Goal: Register for event/course

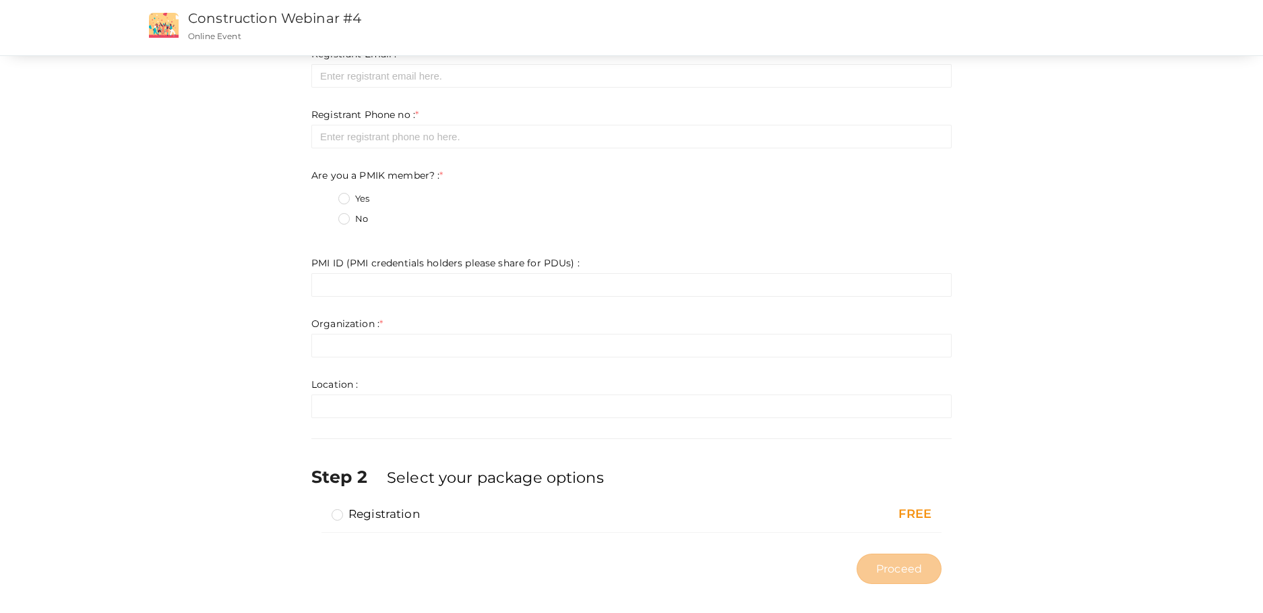
scroll to position [133, 0]
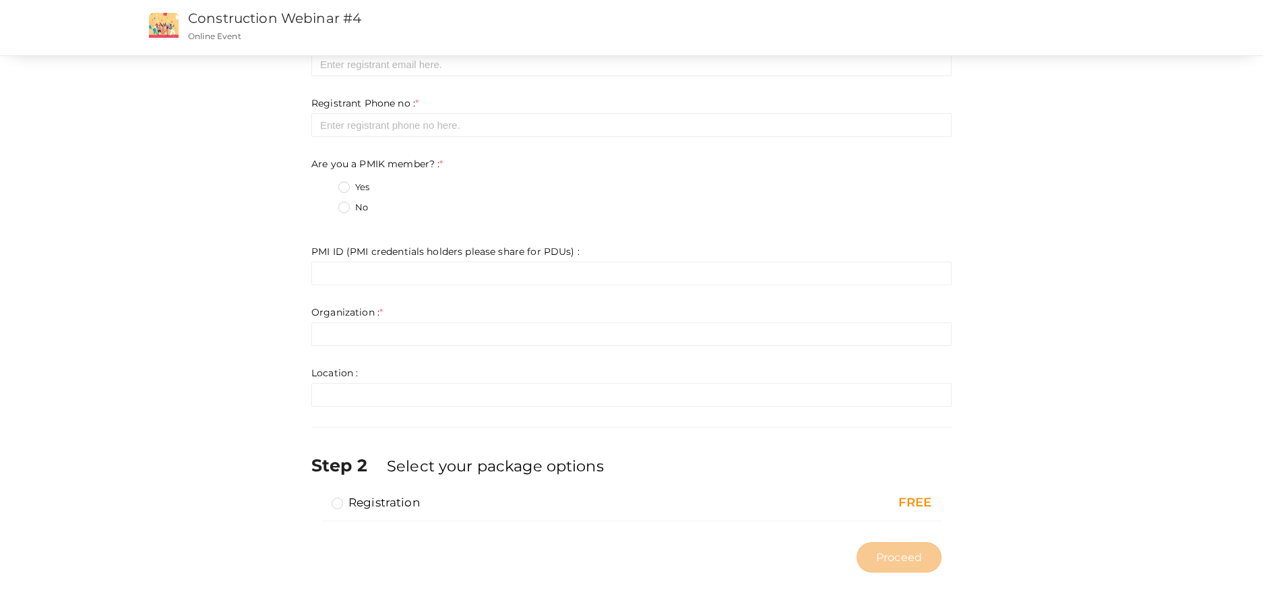
click at [342, 502] on label "Registration" at bounding box center [376, 502] width 88 height 16
click at [318, 497] on input "Registration" at bounding box center [318, 497] width 0 height 0
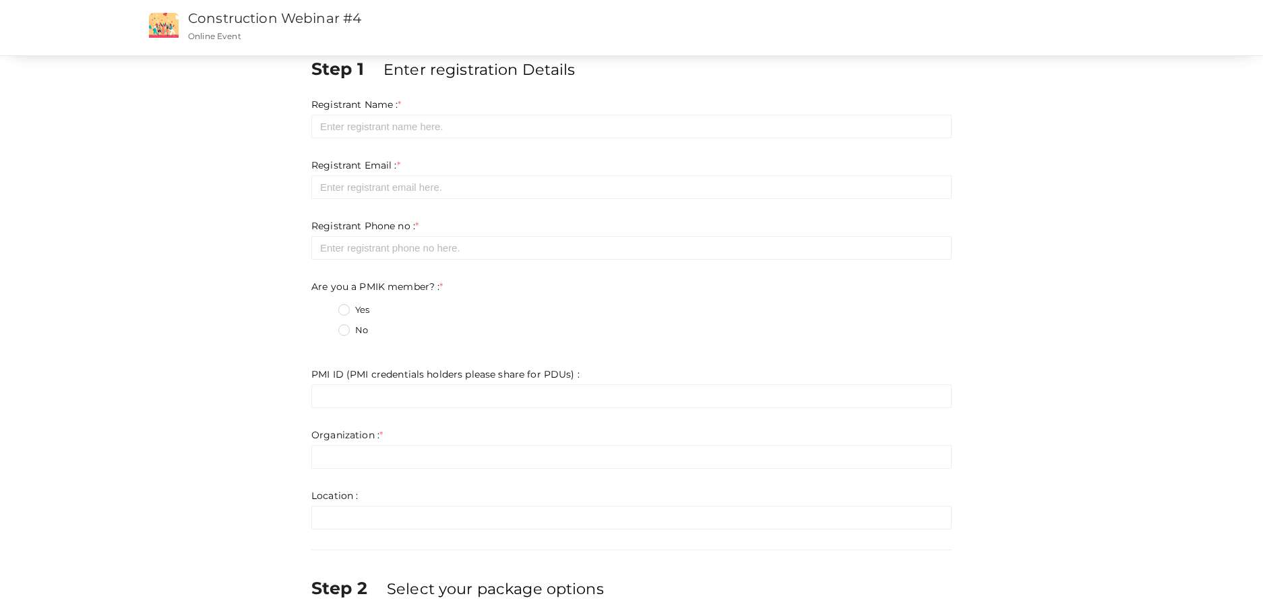
scroll to position [0, 0]
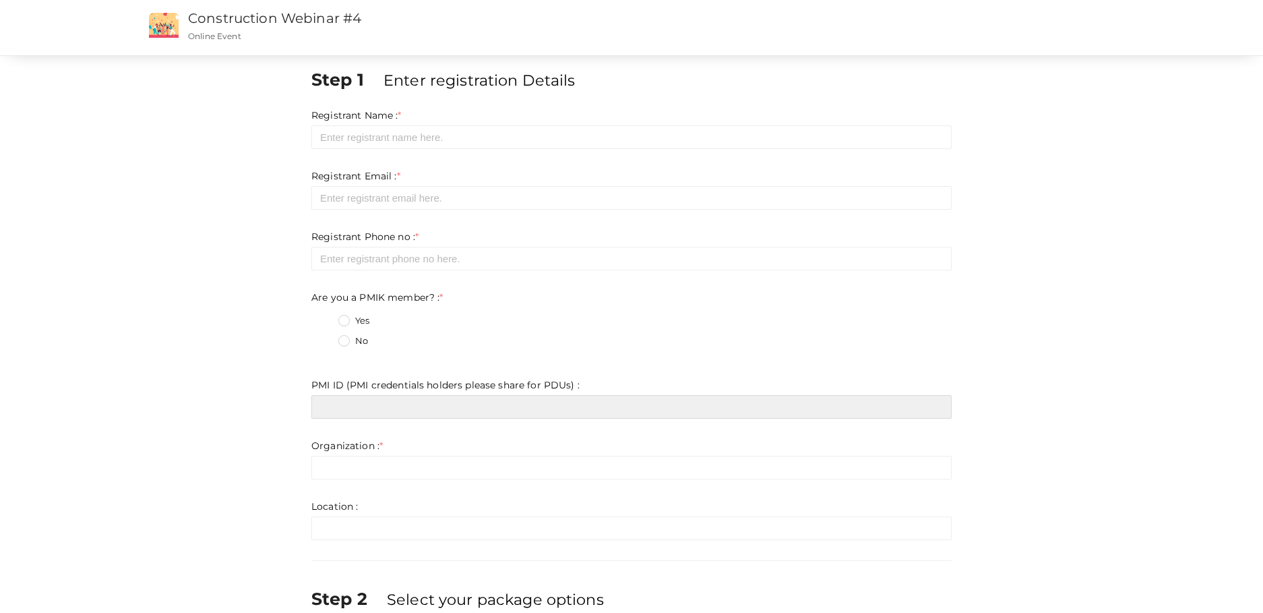
click at [471, 415] on input "text" at bounding box center [631, 407] width 640 height 24
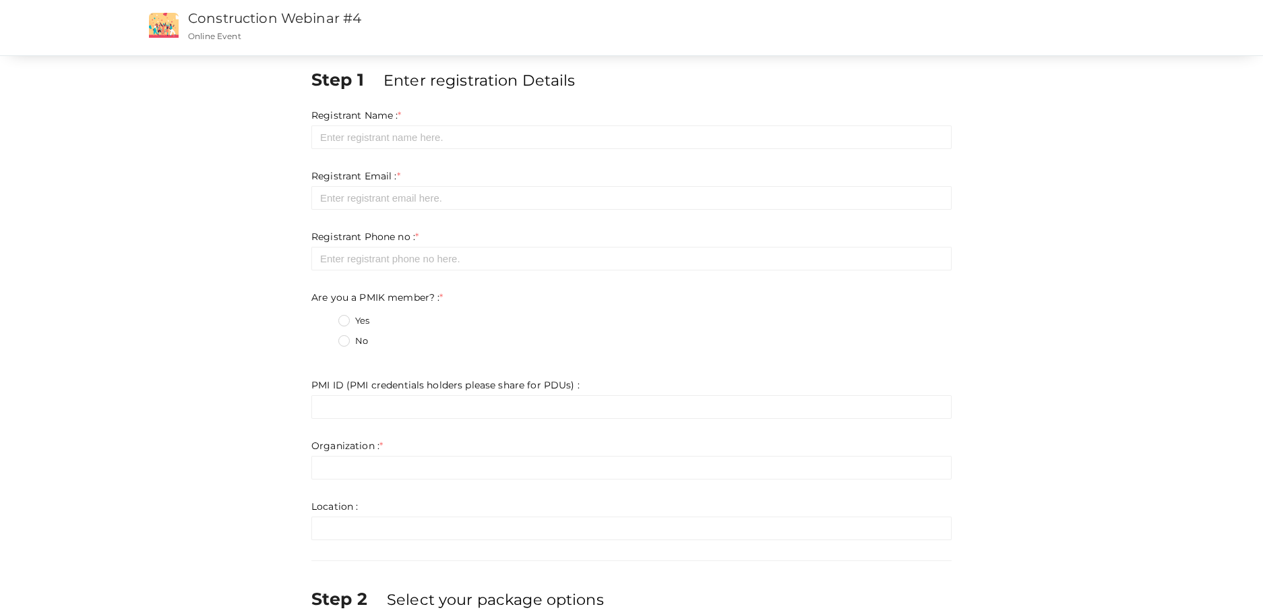
click at [578, 303] on div "Are you a PMIK member? : * Yes No Invalid Email Required. Limit exceeds. Limit …" at bounding box center [631, 323] width 640 height 67
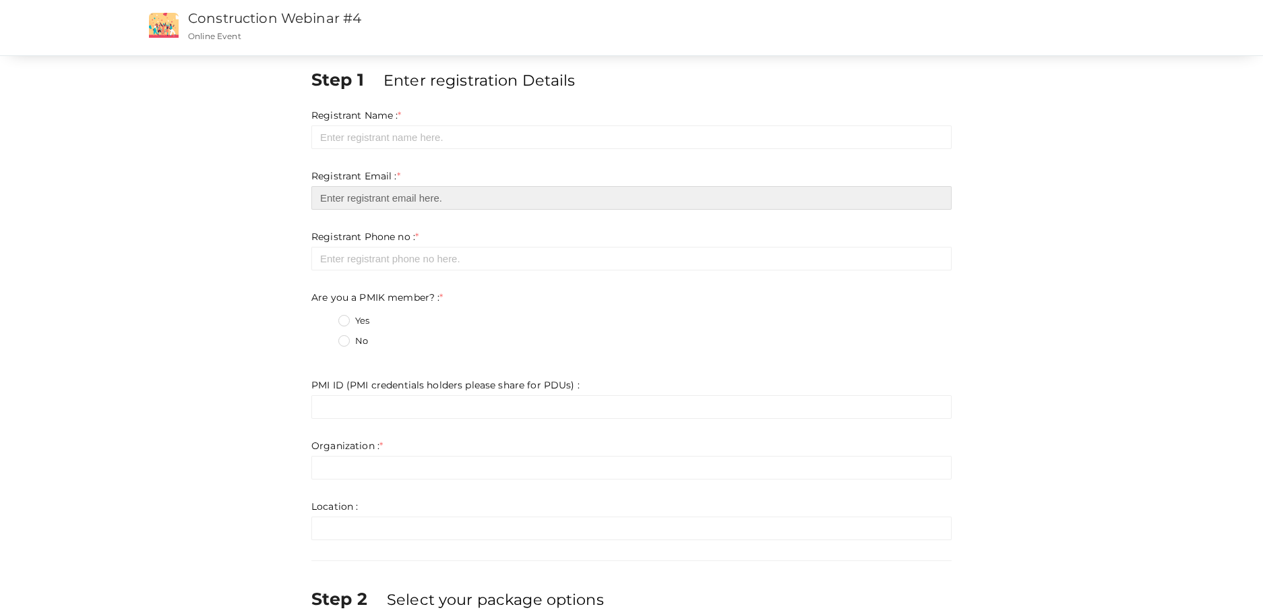
click at [466, 201] on input "email" at bounding box center [631, 198] width 640 height 24
type input "[EMAIL_ADDRESS][DOMAIN_NAME]"
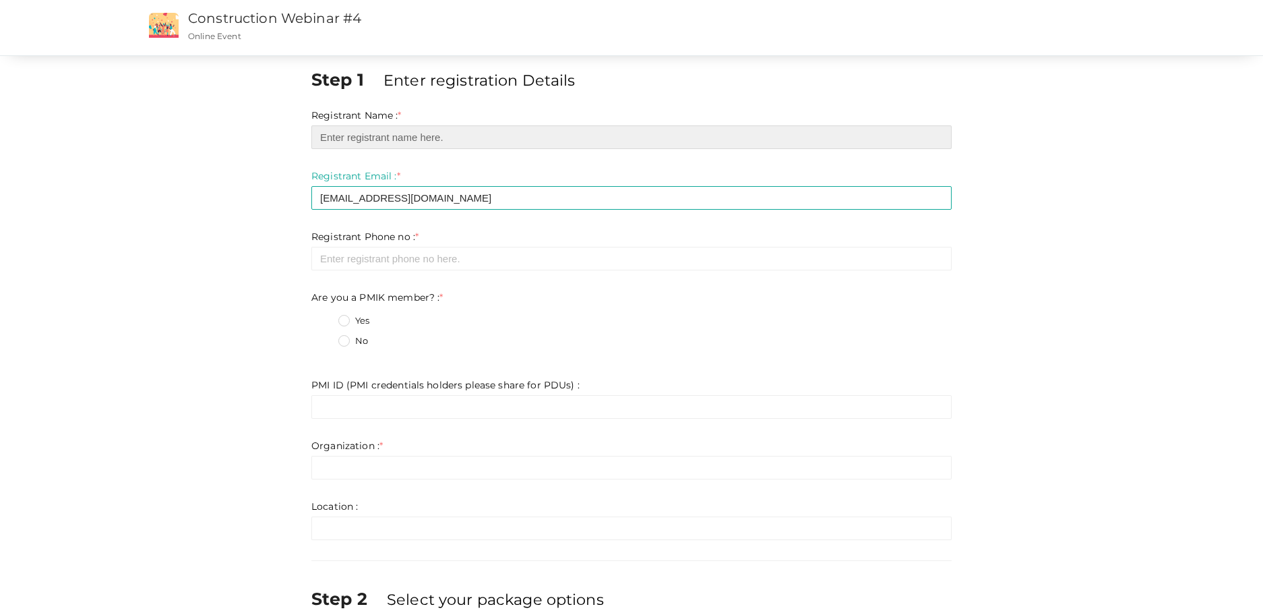
click at [463, 140] on input "text" at bounding box center [631, 137] width 640 height 24
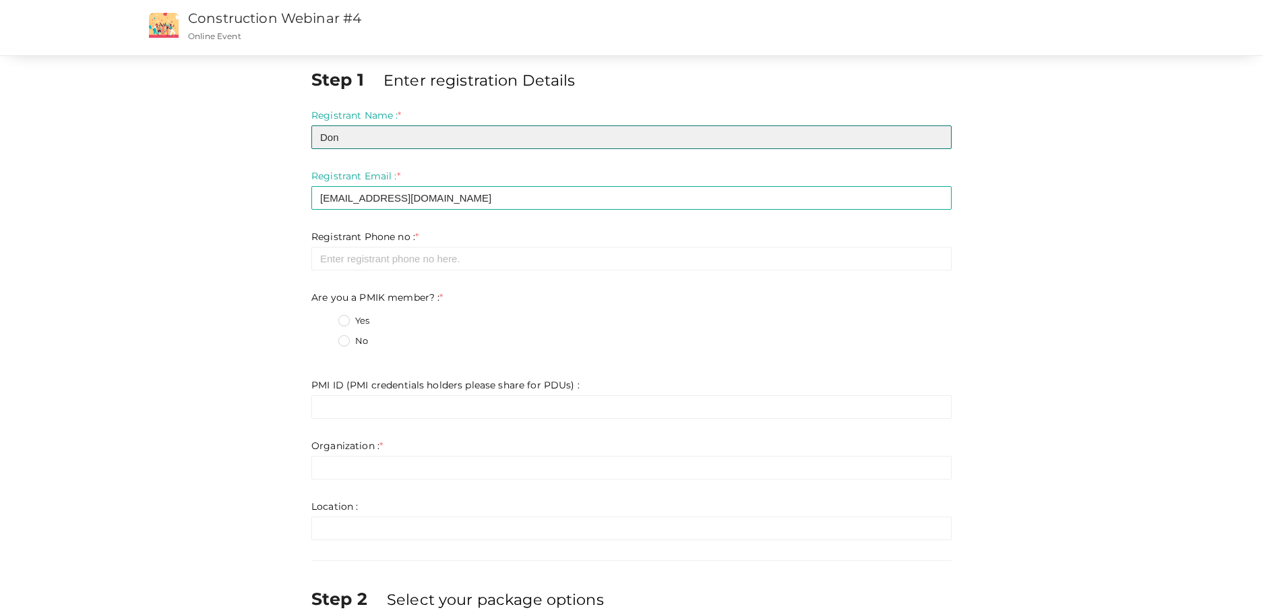
type input "Don"
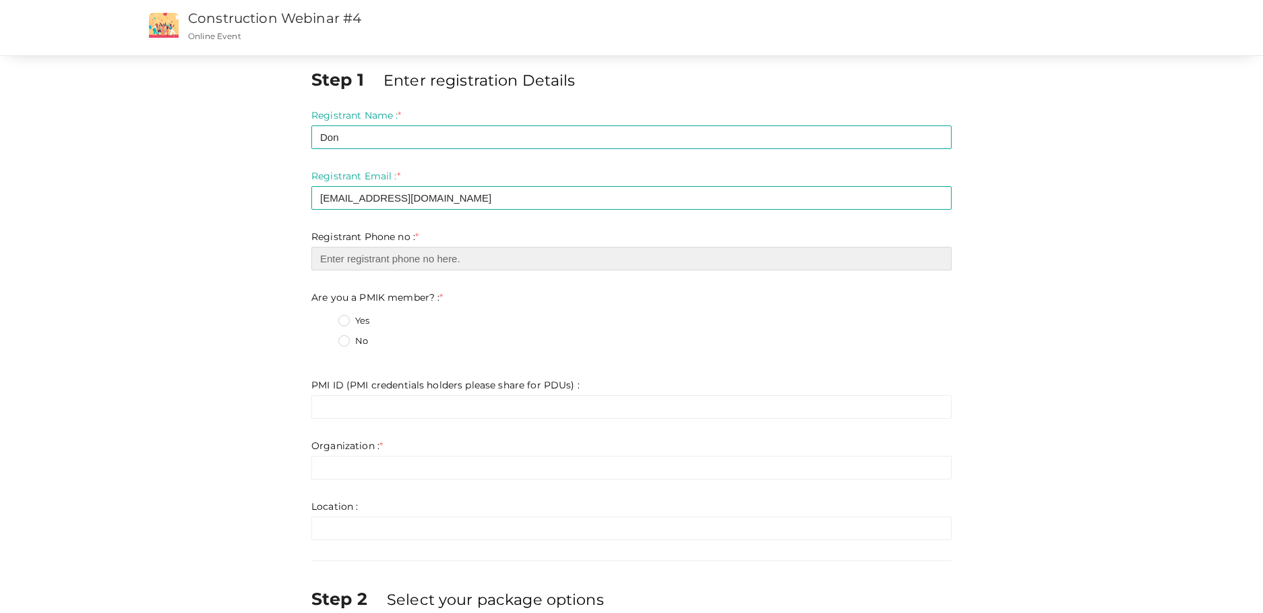
click at [470, 256] on input "number" at bounding box center [631, 259] width 640 height 24
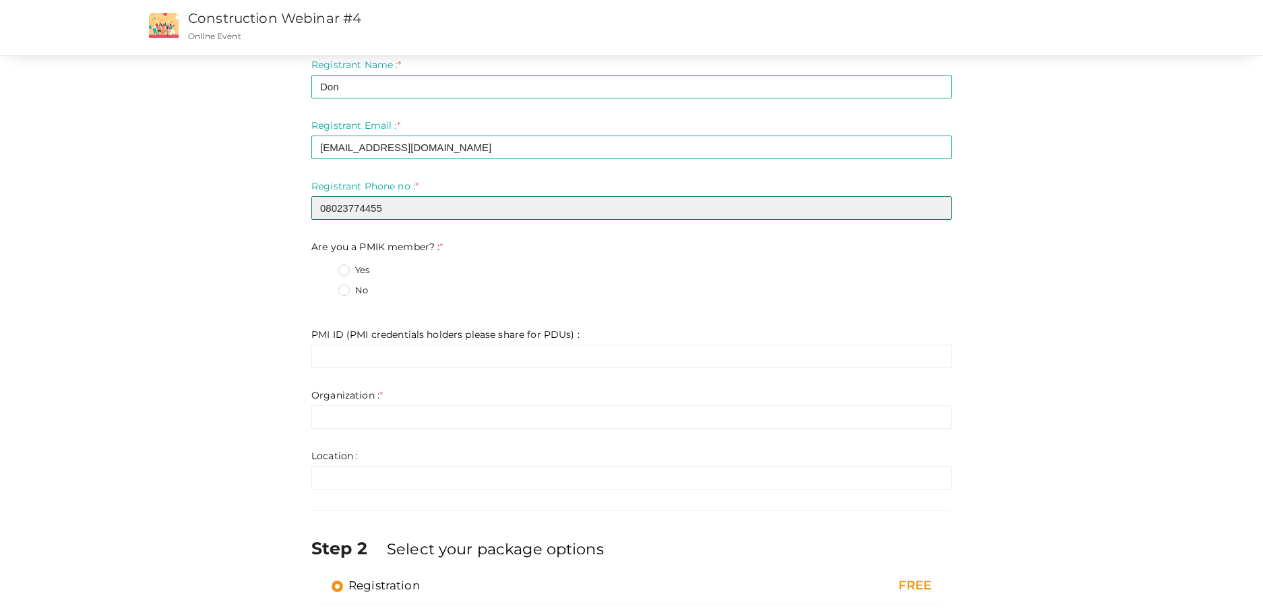
scroll to position [135, 0]
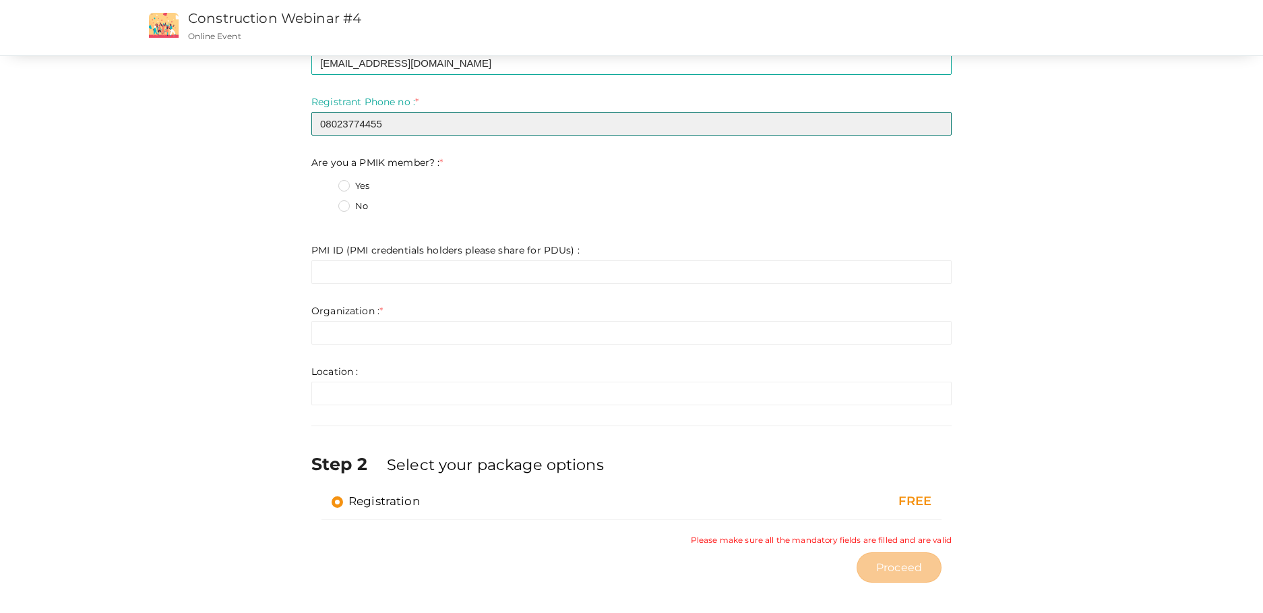
type input "08023774455"
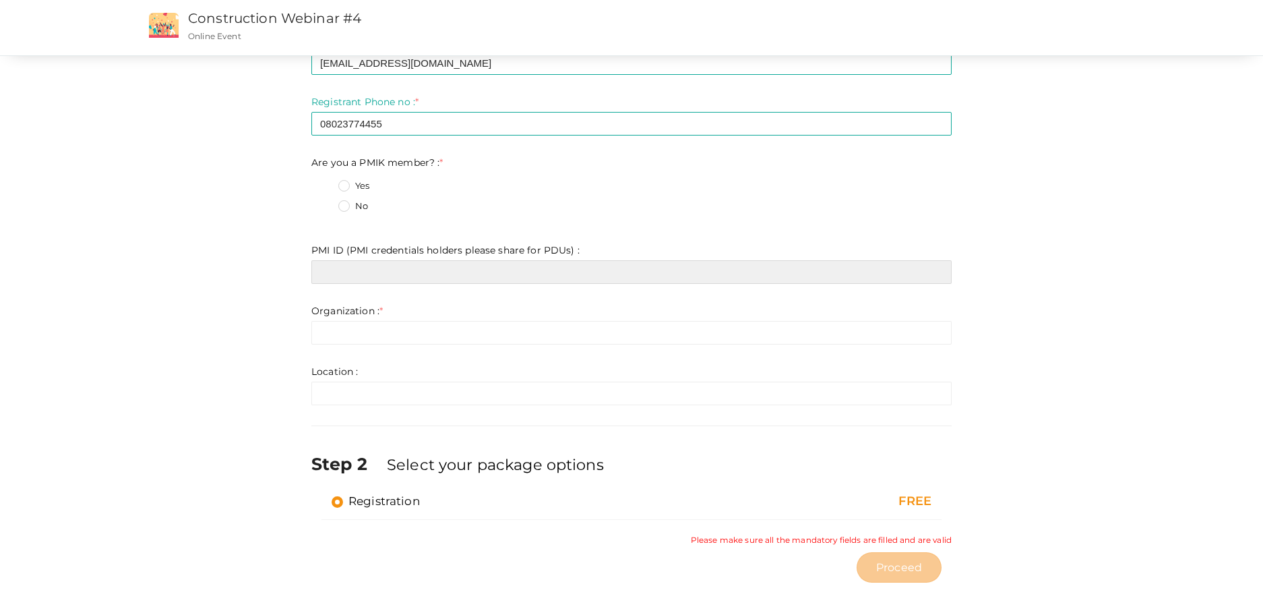
click at [377, 272] on input "text" at bounding box center [631, 272] width 640 height 24
type input "[EMAIL_ADDRESS][DOMAIN_NAME]"
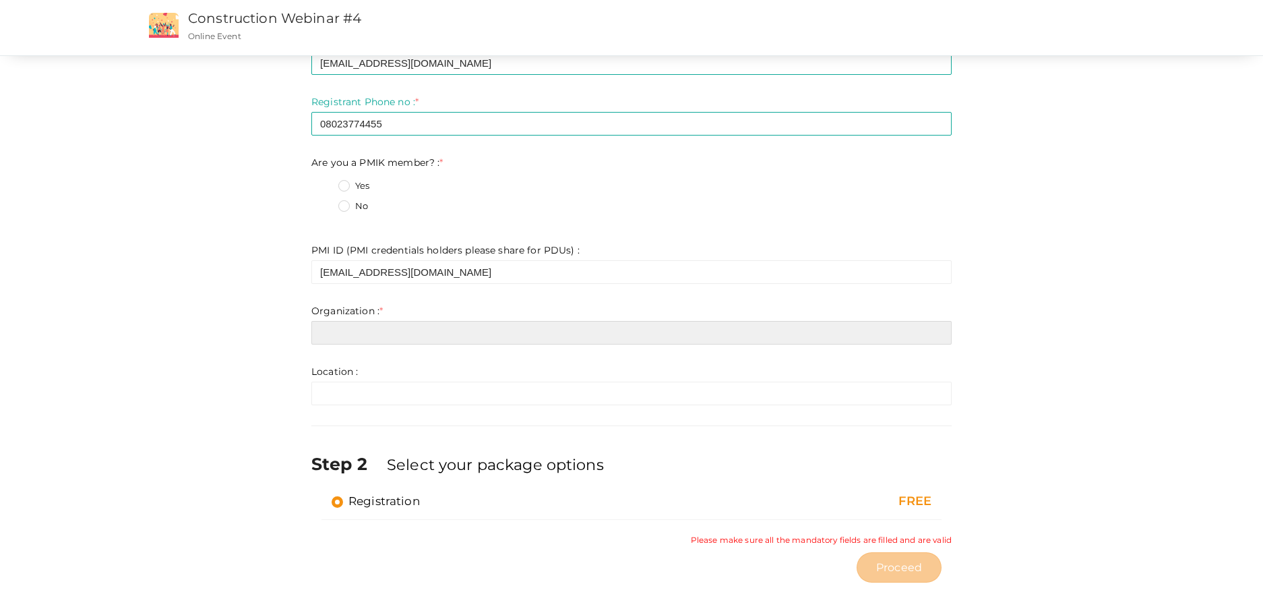
type input "[EMAIL_ADDRESS][DOMAIN_NAME]"
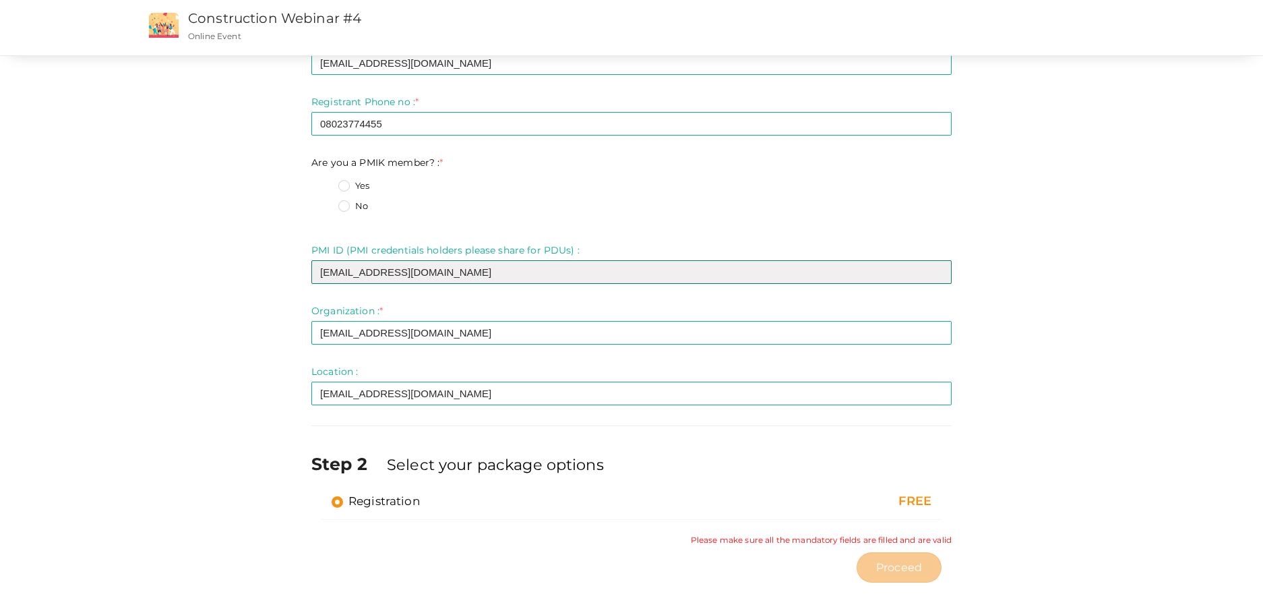
drag, startPoint x: 419, startPoint y: 274, endPoint x: 260, endPoint y: 272, distance: 158.4
click at [260, 272] on div "Step 1 Enter registration Details Registrant Name : * Don Required. Invalid ema…" at bounding box center [631, 261] width 1011 height 656
type input "6427847"
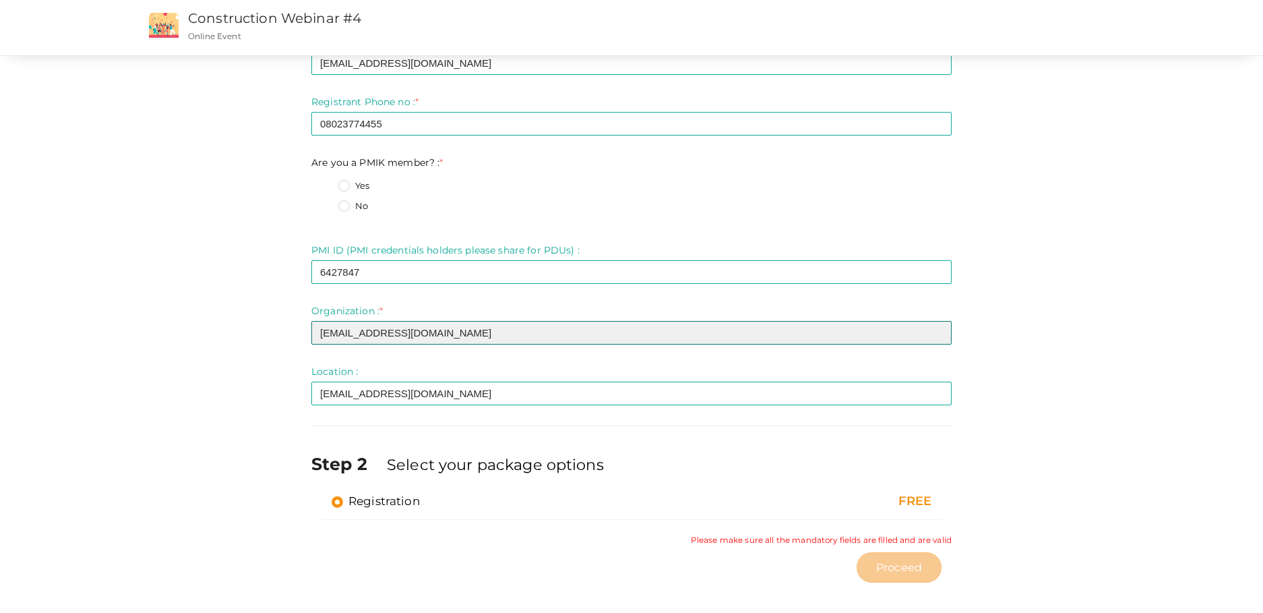
drag, startPoint x: 433, startPoint y: 331, endPoint x: 255, endPoint y: 332, distance: 178.6
click at [255, 332] on div "Step 1 Enter registration Details Registrant Name : * Don Required. Invalid ema…" at bounding box center [631, 261] width 1011 height 656
type input "Klemath"
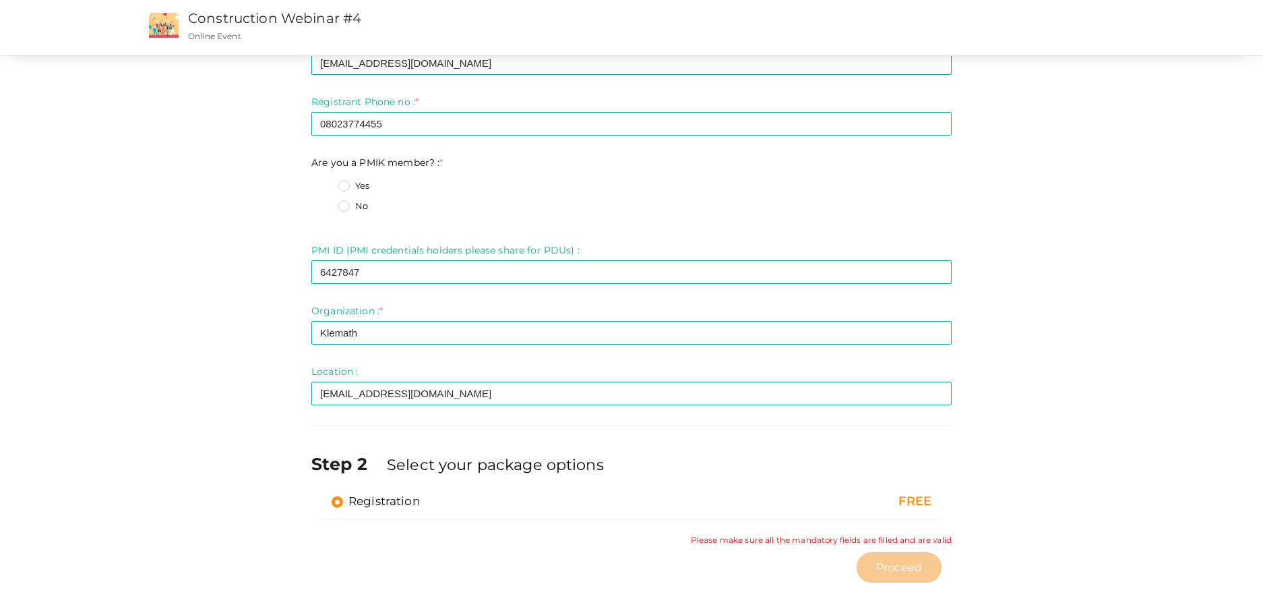
click at [237, 351] on div "Step 1 Enter registration Details Registrant Name : * Don Required. Invalid ema…" at bounding box center [631, 261] width 1011 height 656
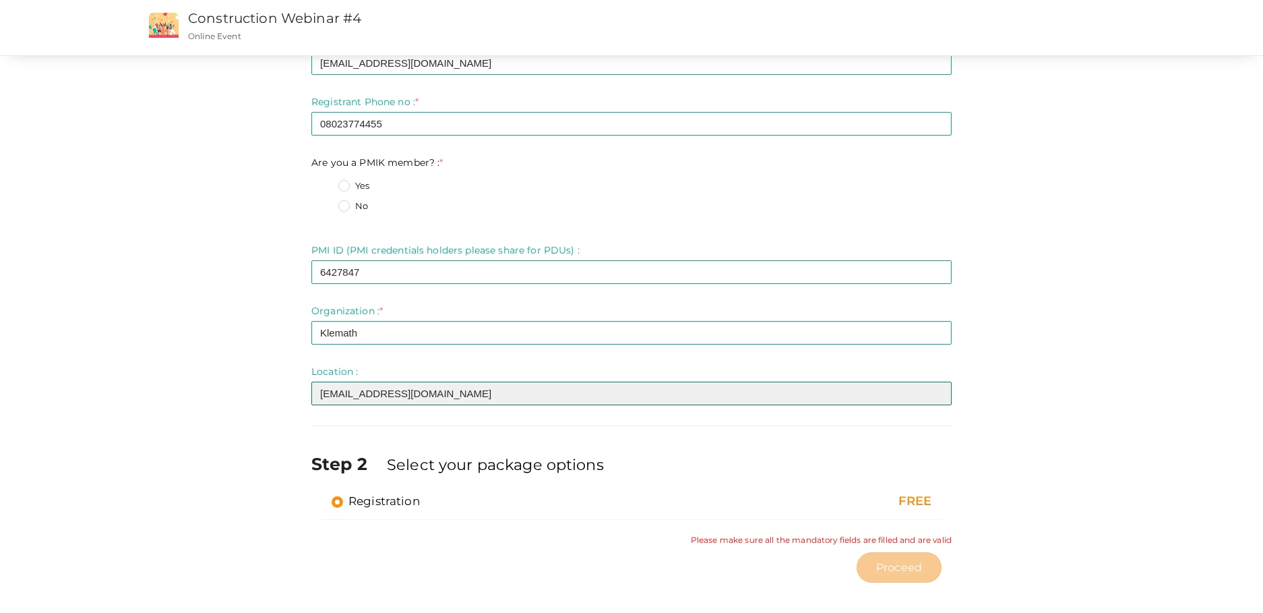
drag, startPoint x: 443, startPoint y: 393, endPoint x: 226, endPoint y: 385, distance: 217.8
click at [226, 385] on div "Step 1 Enter registration Details Registrant Name : * Don Required. Invalid ema…" at bounding box center [631, 261] width 1011 height 656
type input "E"
type input "MEast"
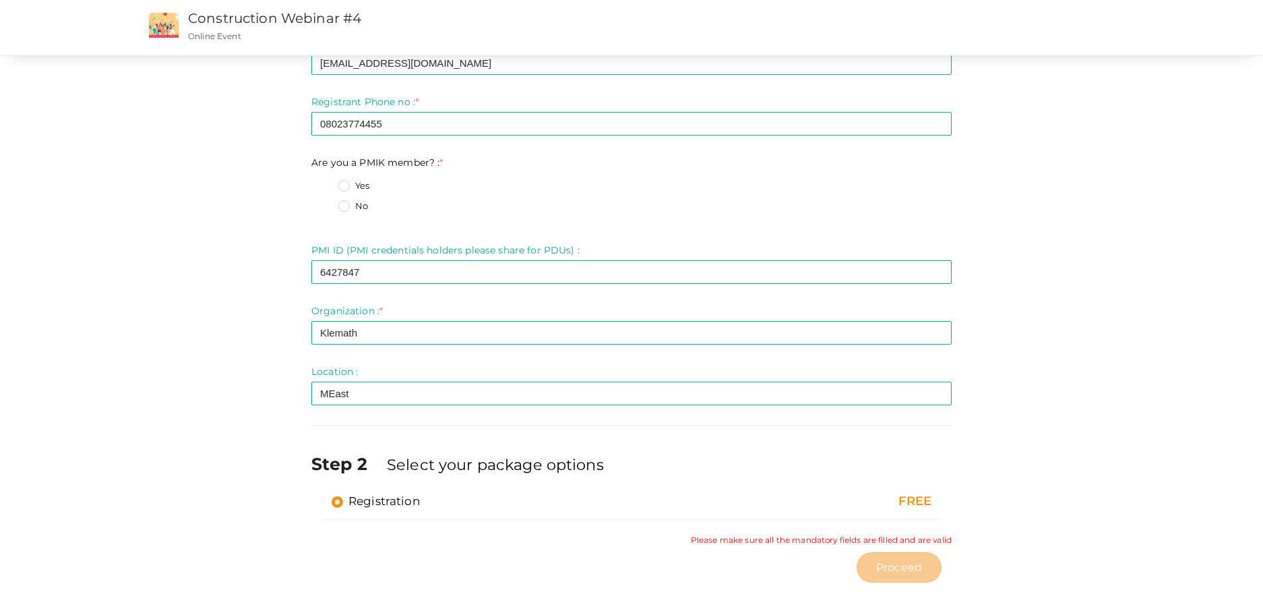
click at [1046, 315] on div "Step 1 Enter registration Details Registrant Name : * Don Required. Invalid ema…" at bounding box center [631, 261] width 1011 height 656
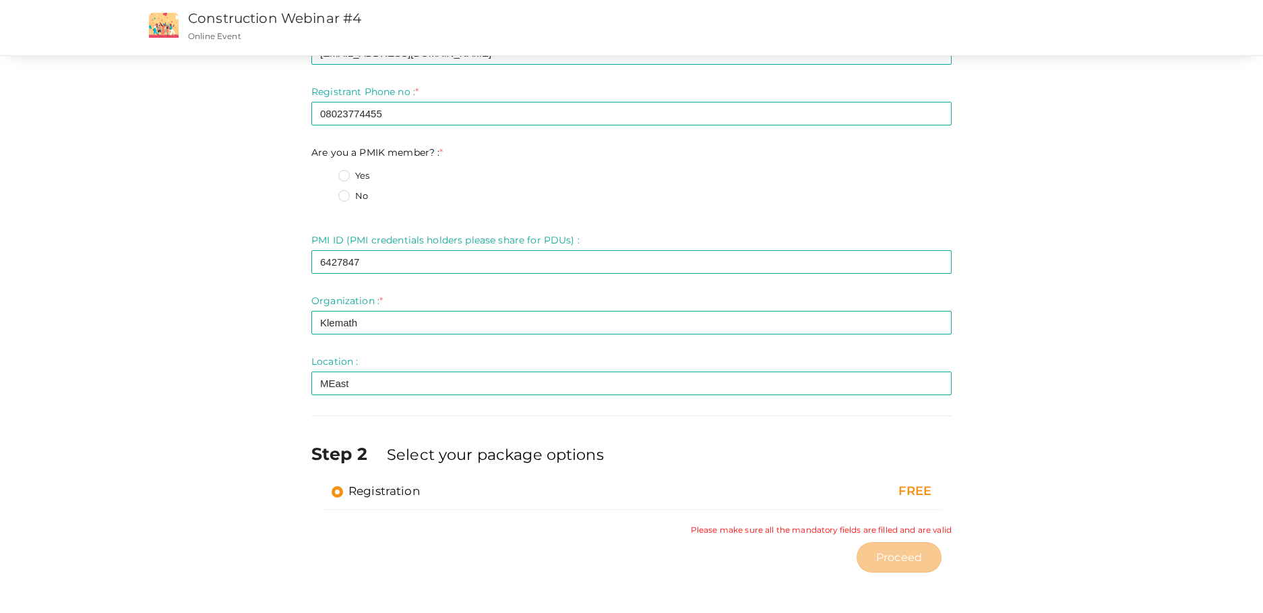
click at [342, 179] on label "Yes" at bounding box center [353, 175] width 31 height 13
click at [325, 172] on member\?\+0 "Yes" at bounding box center [325, 172] width 0 height 0
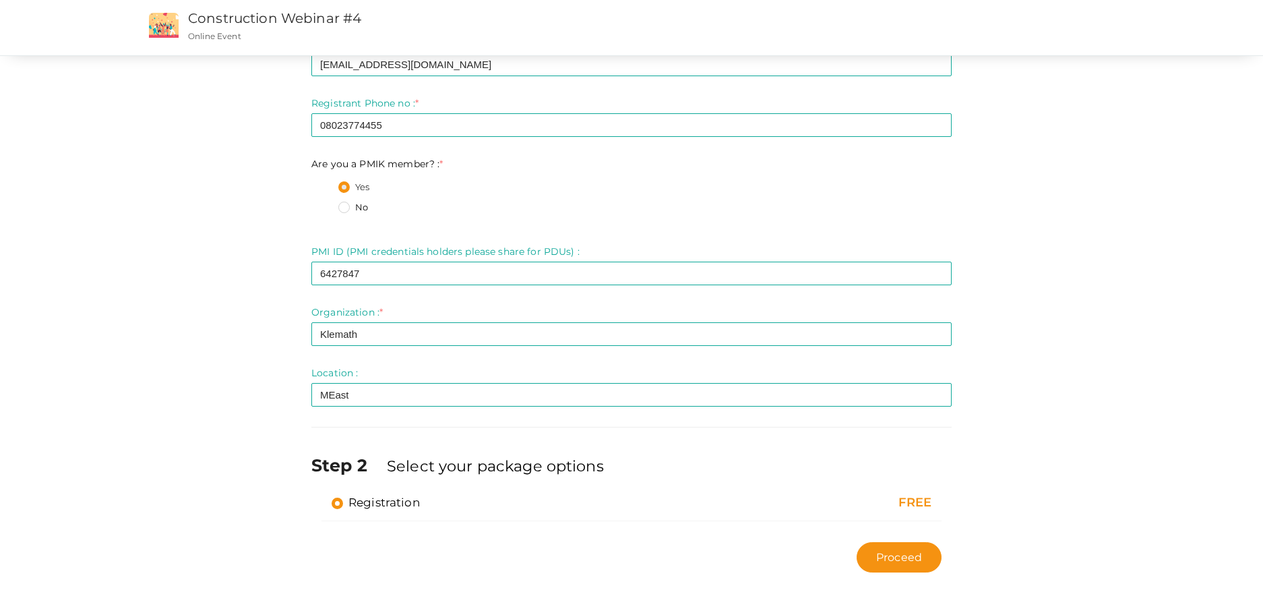
scroll to position [133, 0]
click at [345, 206] on label "No" at bounding box center [353, 207] width 30 height 13
click at [325, 204] on member\?\+1 "No" at bounding box center [325, 204] width 0 height 0
click at [912, 563] on span "Proceed" at bounding box center [899, 557] width 46 height 16
